Goal: Use online tool/utility: Utilize a website feature to perform a specific function

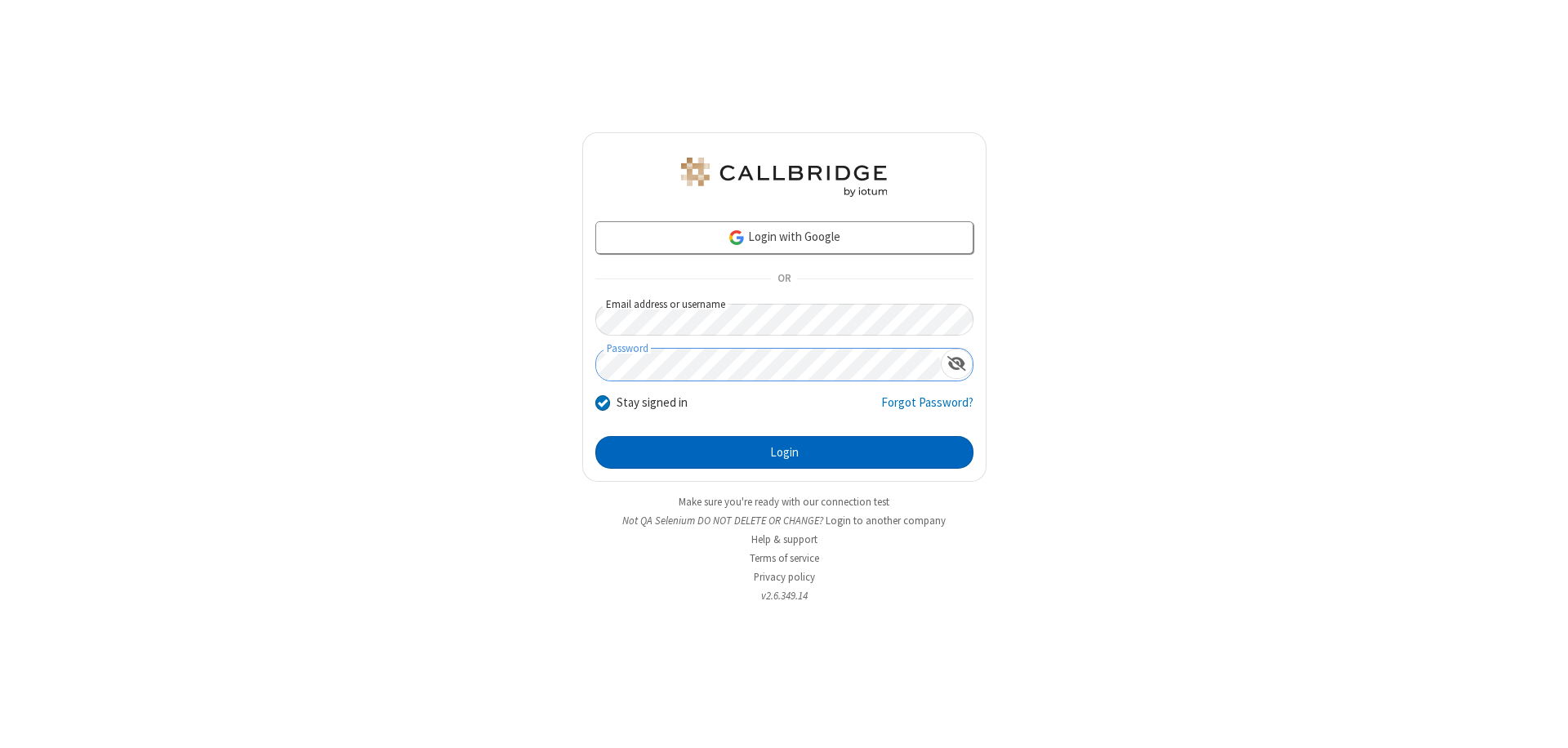
click at [784, 452] on button "Login" at bounding box center [784, 452] width 378 height 33
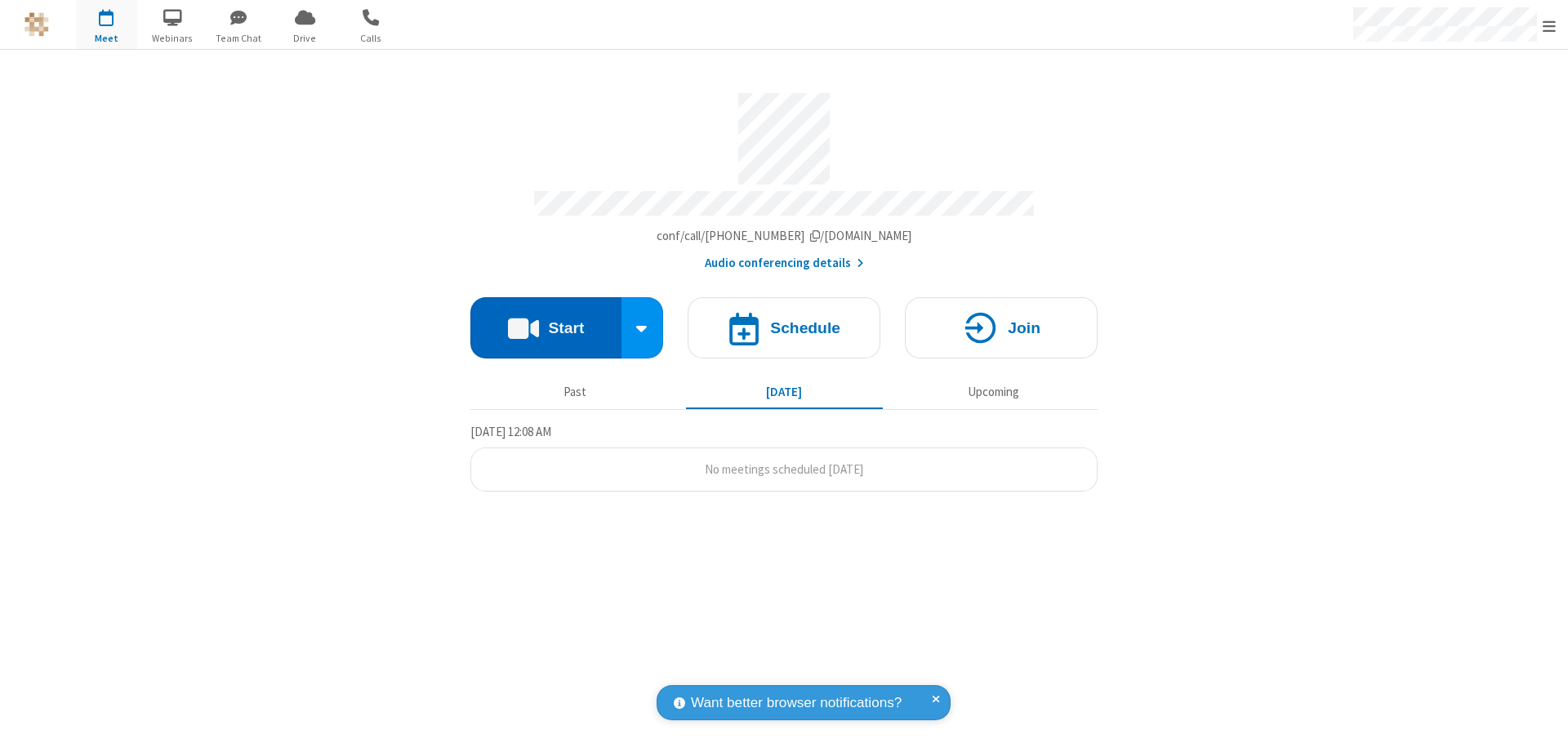
click at [545, 320] on button "Start" at bounding box center [546, 328] width 151 height 61
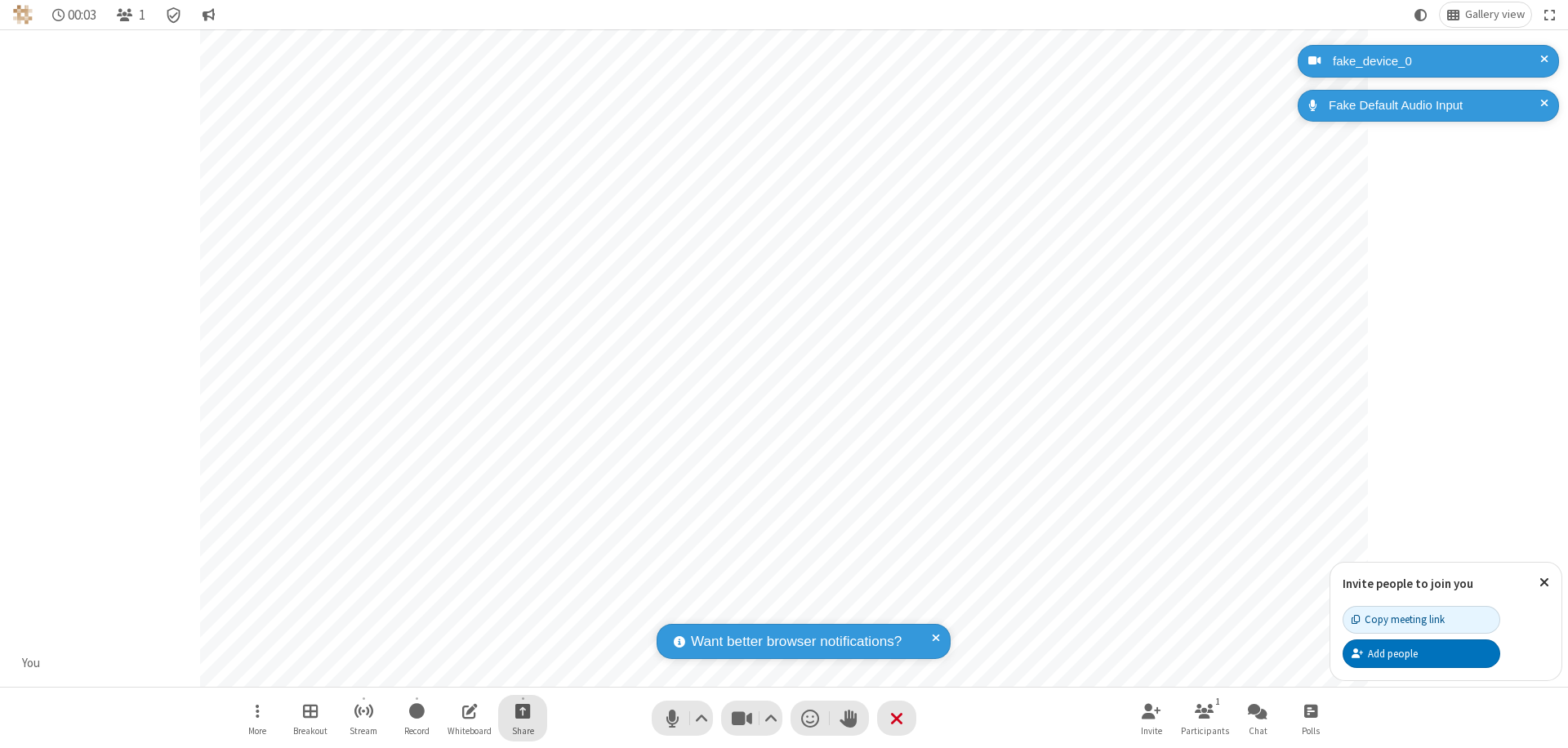
click at [522, 711] on span "Start sharing" at bounding box center [523, 711] width 15 height 20
click at [456, 672] on span "Share my screen" at bounding box center [457, 673] width 19 height 14
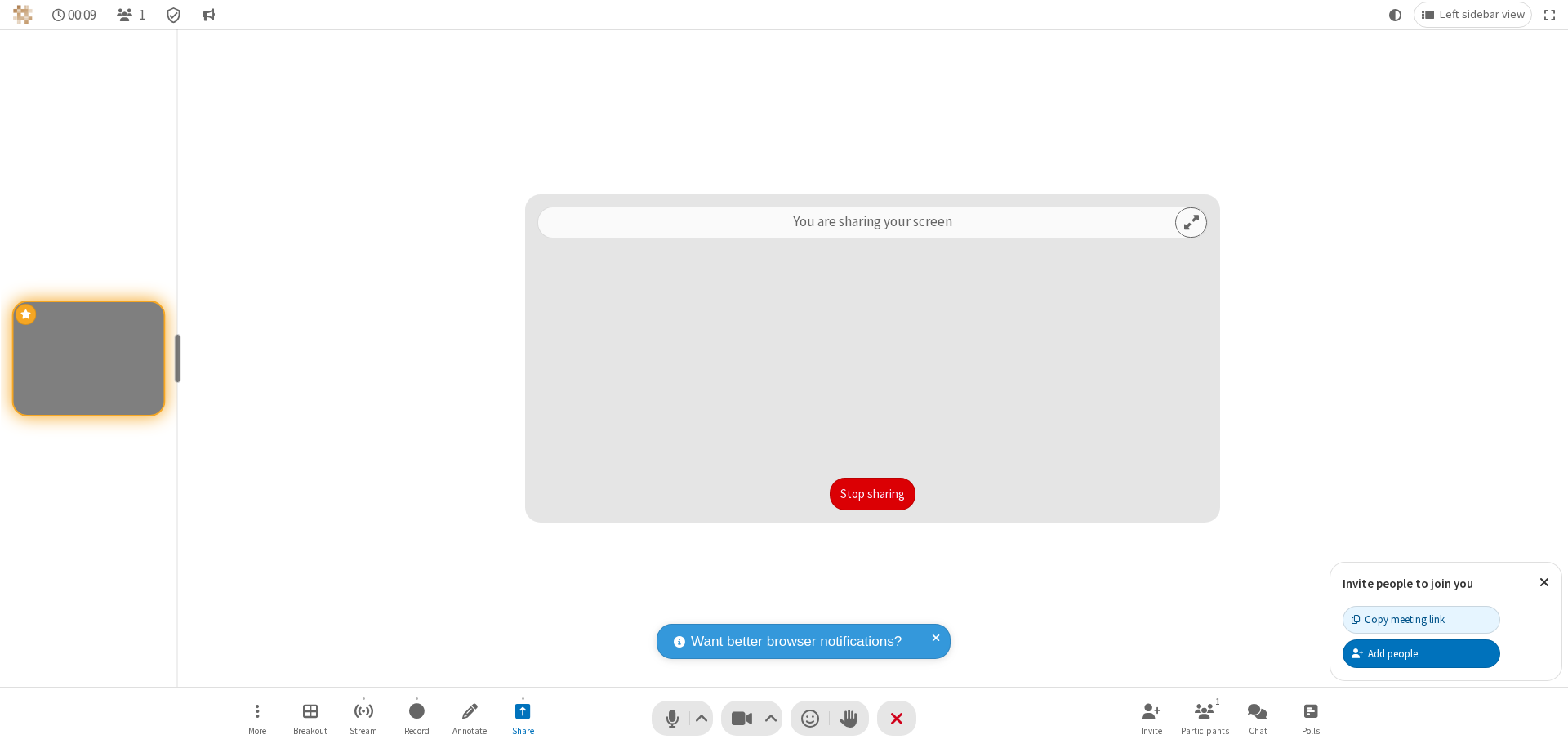
click at [872, 494] on button "Stop sharing" at bounding box center [872, 494] width 86 height 33
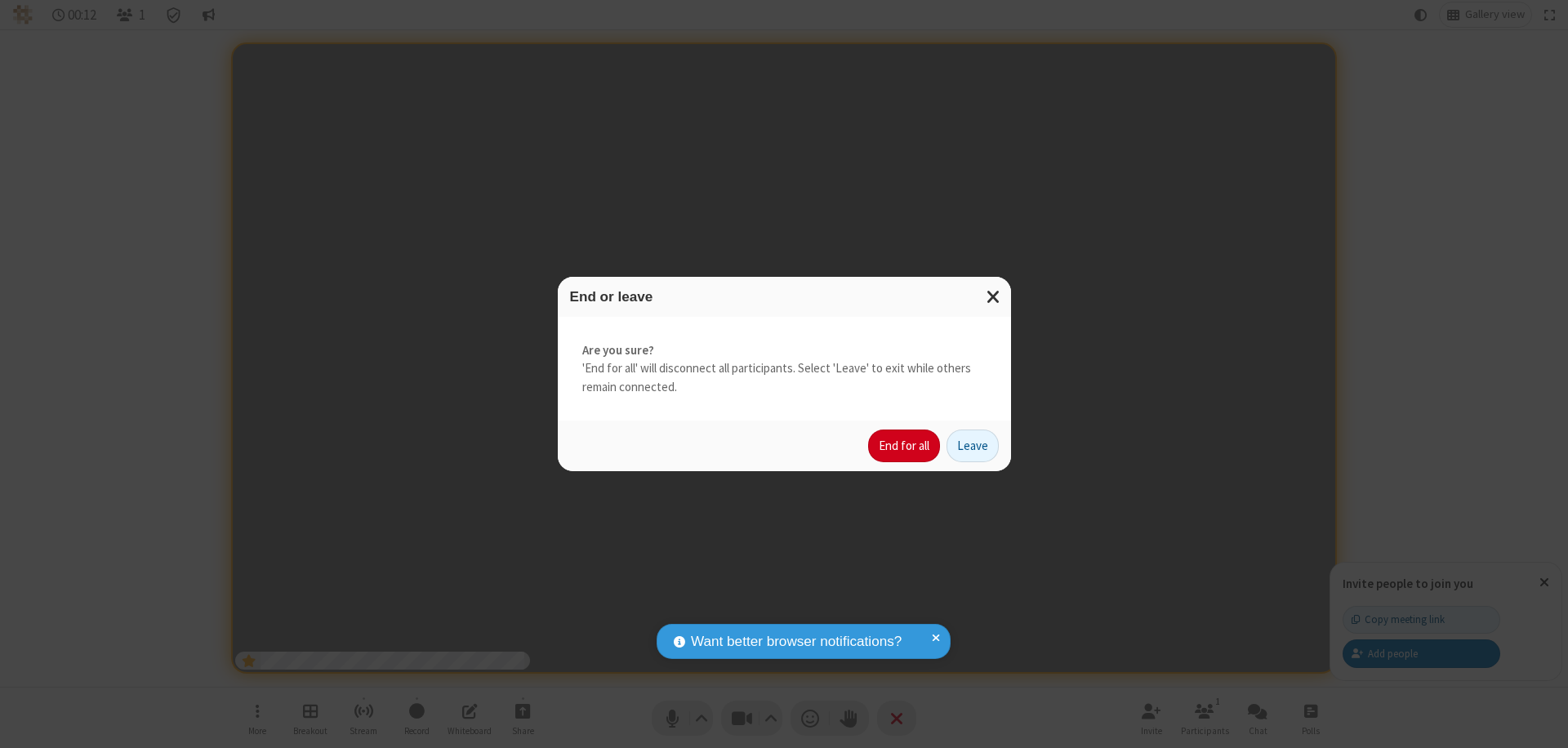
click at [905, 446] on button "End for all" at bounding box center [904, 445] width 72 height 33
